Goal: Information Seeking & Learning: Learn about a topic

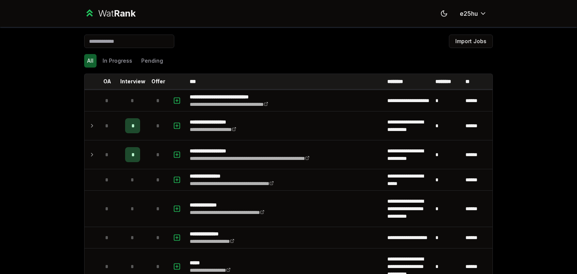
scroll to position [2038, 0]
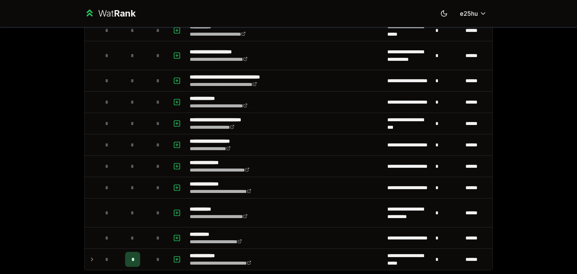
scroll to position [2243, 0]
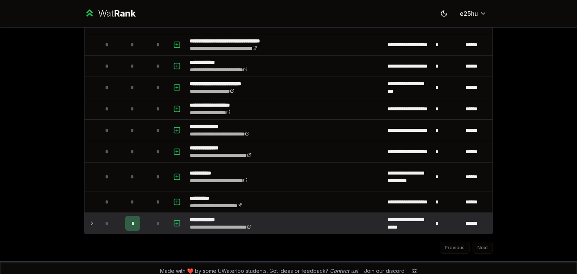
click at [90, 219] on icon at bounding box center [92, 223] width 6 height 9
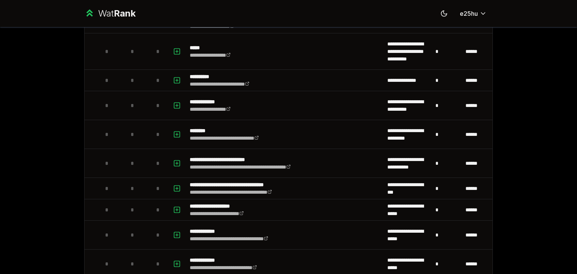
scroll to position [0, 0]
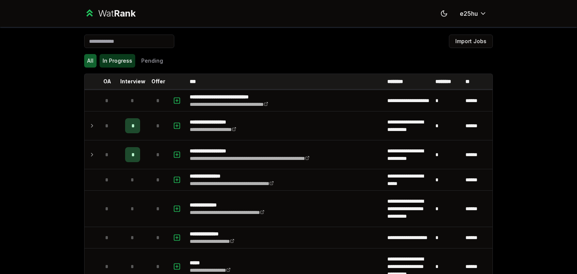
click at [127, 56] on button "In Progress" at bounding box center [117, 61] width 36 height 14
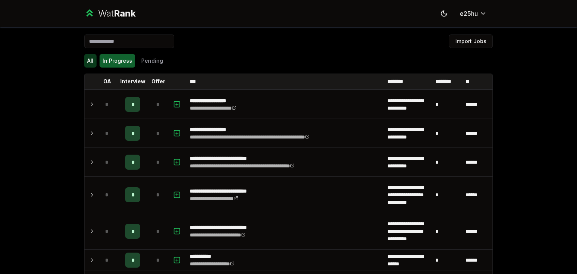
click at [87, 59] on button "All" at bounding box center [90, 61] width 12 height 14
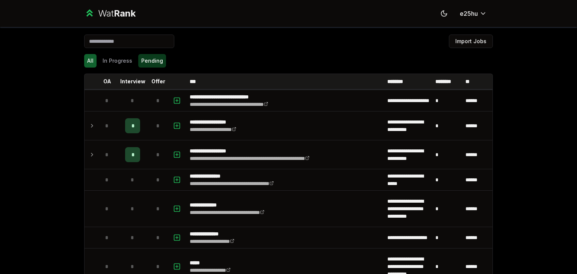
click at [150, 61] on button "Pending" at bounding box center [152, 61] width 28 height 14
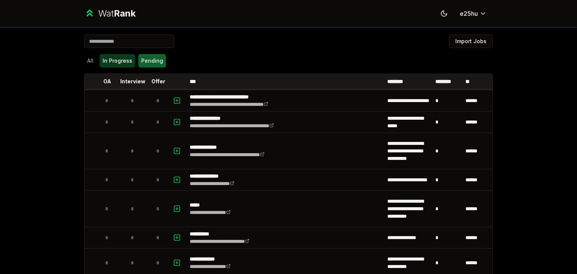
click at [125, 60] on button "In Progress" at bounding box center [117, 61] width 36 height 14
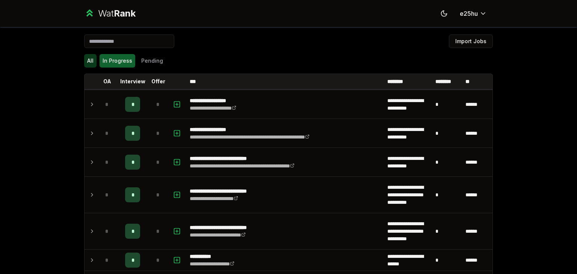
click at [88, 60] on button "All" at bounding box center [90, 61] width 12 height 14
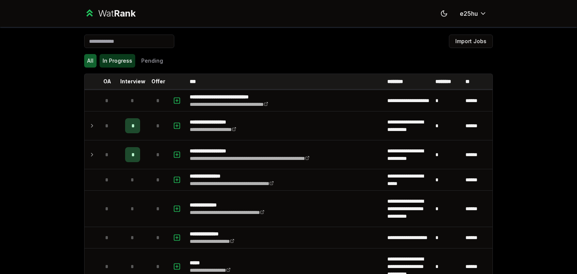
click at [104, 64] on button "In Progress" at bounding box center [117, 61] width 36 height 14
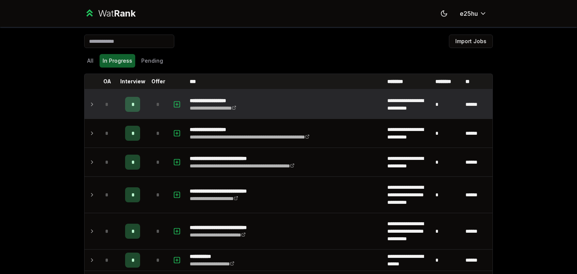
click at [89, 102] on icon at bounding box center [92, 104] width 6 height 9
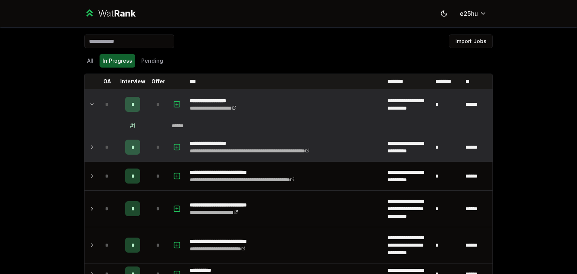
click at [89, 143] on icon at bounding box center [92, 147] width 6 height 9
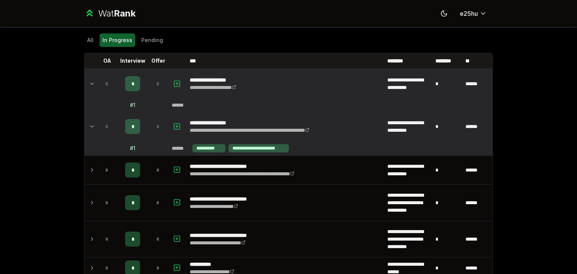
scroll to position [21, 0]
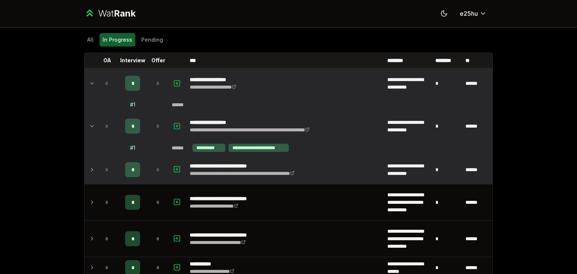
click at [89, 172] on icon at bounding box center [92, 169] width 6 height 9
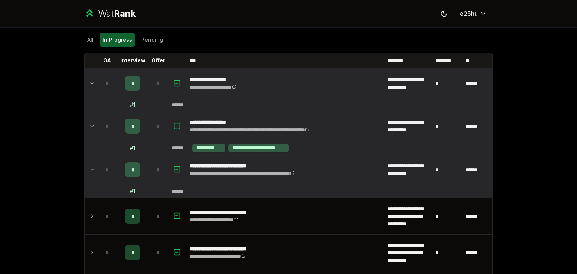
click at [89, 80] on icon at bounding box center [92, 83] width 6 height 9
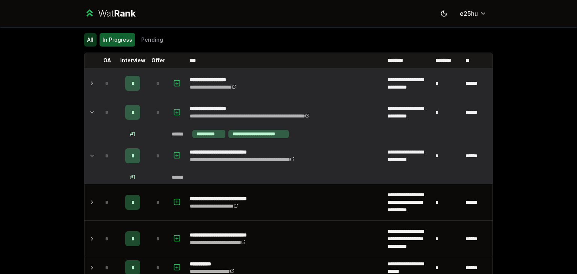
click at [85, 36] on button "All" at bounding box center [90, 40] width 12 height 14
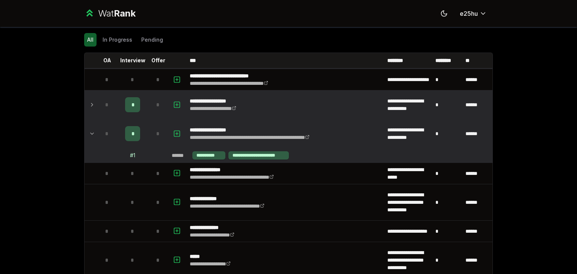
click at [92, 133] on td at bounding box center [90, 133] width 12 height 29
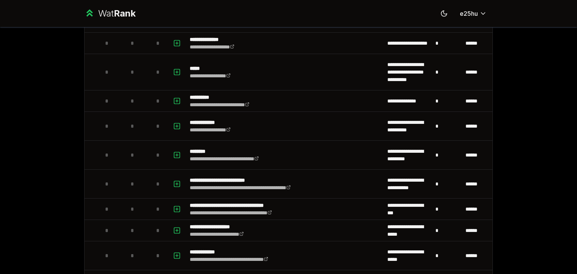
scroll to position [0, 0]
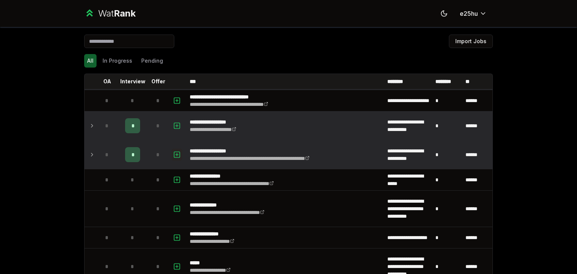
click at [177, 154] on icon "button" at bounding box center [177, 154] width 0 height 3
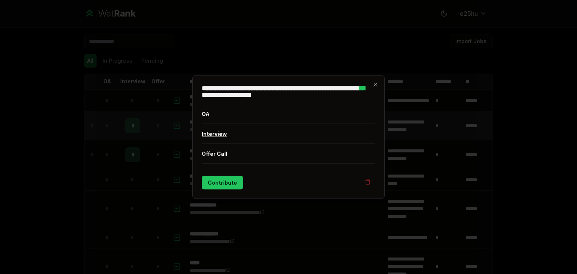
click at [214, 134] on button "Interview" at bounding box center [288, 134] width 173 height 20
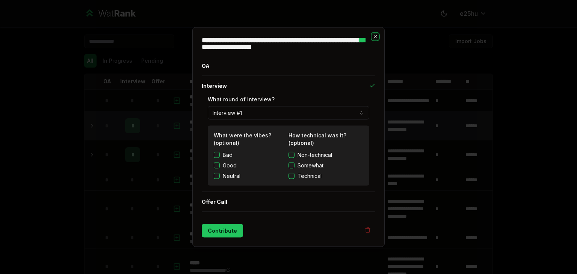
click at [372, 36] on icon "button" at bounding box center [375, 37] width 6 height 6
